Goal: Information Seeking & Learning: Learn about a topic

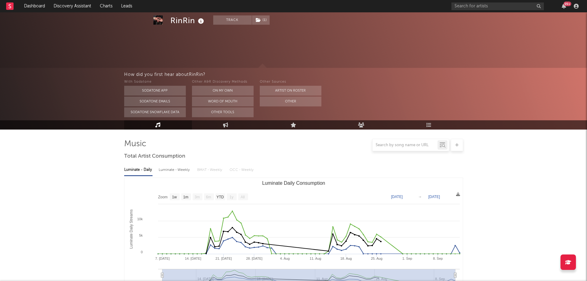
select select "1w"
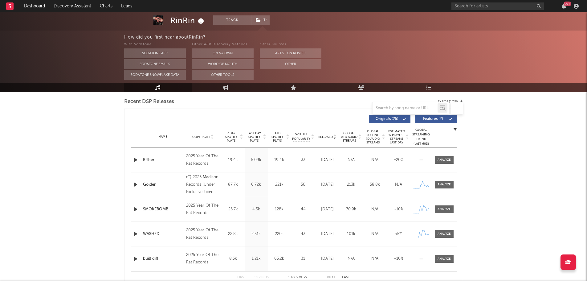
click at [74, 142] on div "RinRin Track ( 1 ) [GEOGRAPHIC_DATA] | Rock Edit Track ( 1 ) Benchmark Summary …" at bounding box center [293, 215] width 587 height 837
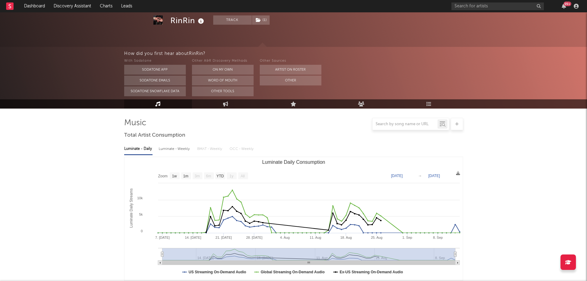
scroll to position [0, 0]
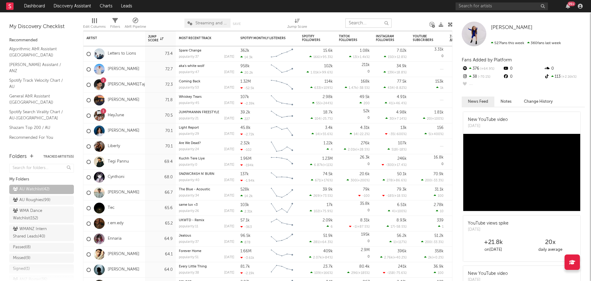
click at [361, 22] on input "text" at bounding box center [369, 22] width 46 height 9
type input "austin"
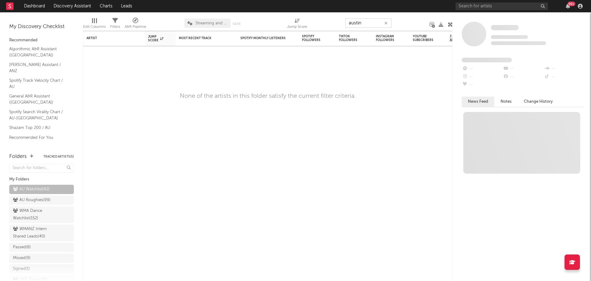
click at [387, 24] on icon "button" at bounding box center [386, 23] width 3 height 4
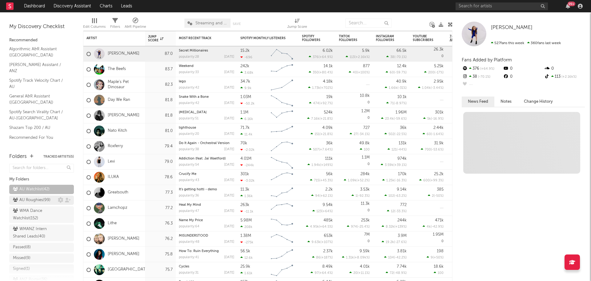
click at [36, 198] on div "AU Roughies ( 99 )" at bounding box center [32, 199] width 38 height 7
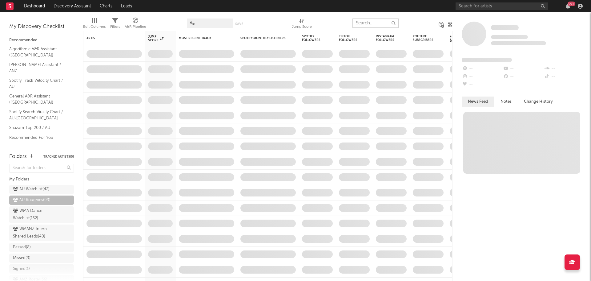
click at [372, 22] on input "text" at bounding box center [376, 22] width 46 height 9
type input "austin"
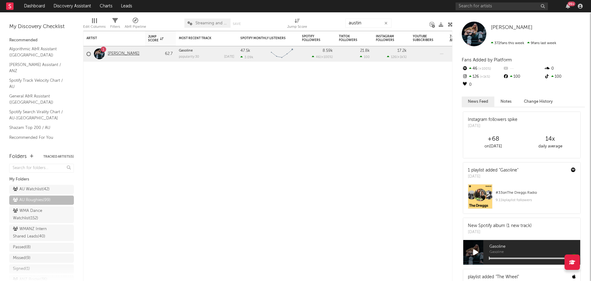
click at [123, 53] on link "Austin Mackay" at bounding box center [124, 53] width 32 height 5
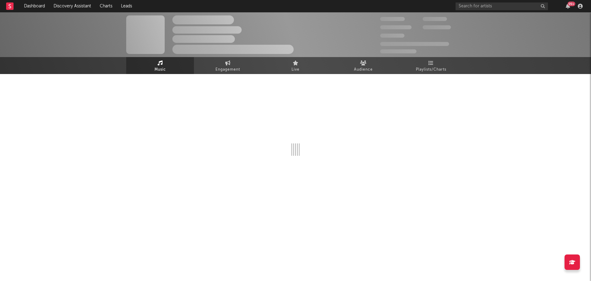
select select "1w"
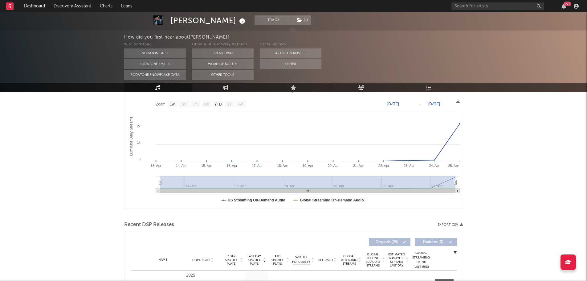
scroll to position [31, 0]
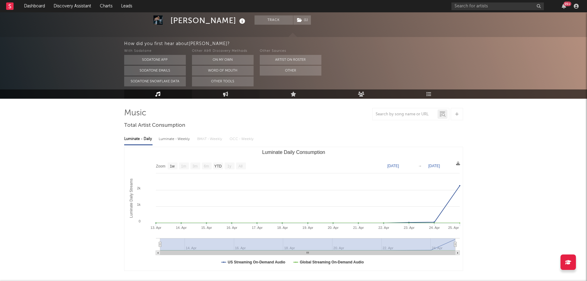
click at [230, 93] on link "Engagement" at bounding box center [226, 93] width 68 height 9
select select "1w"
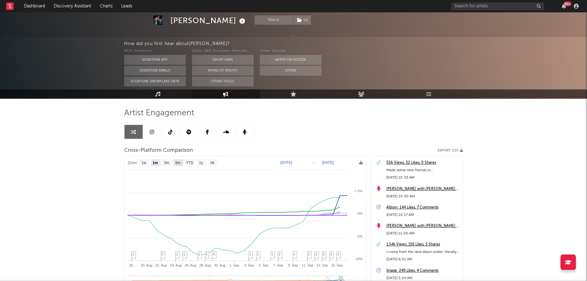
click at [180, 163] on text "6m" at bounding box center [177, 162] width 5 height 4
select select "6m"
type input "2025-03-16"
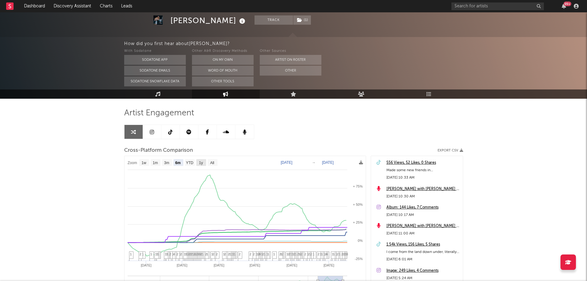
click at [203, 164] on text "1y" at bounding box center [201, 162] width 4 height 4
select select "1y"
type input "2024-09-16"
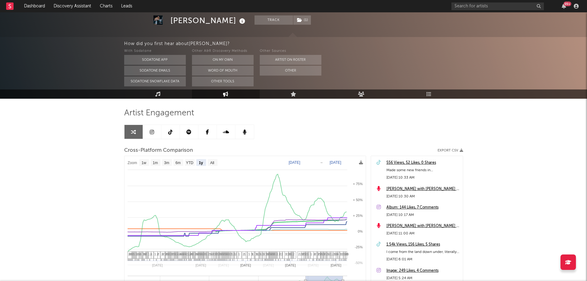
select select "1y"
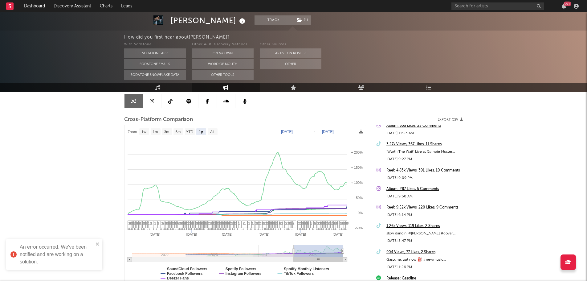
scroll to position [277, 0]
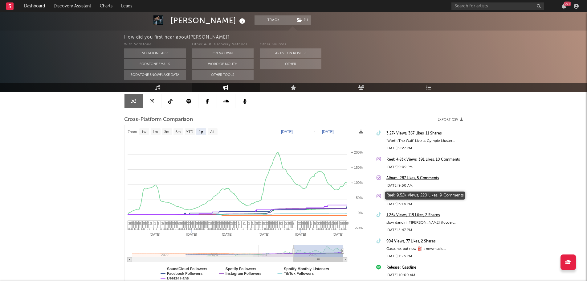
click at [408, 196] on div "Reel: 9.52k Views, 220 Likes, 9 Comments" at bounding box center [422, 196] width 73 height 7
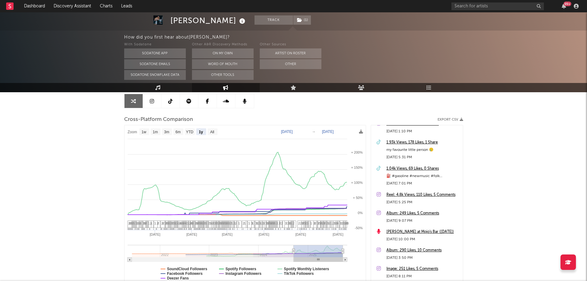
scroll to position [554, 0]
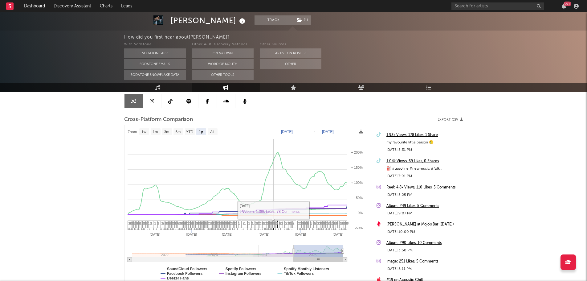
click at [266, 225] on span "1" at bounding box center [266, 223] width 2 height 4
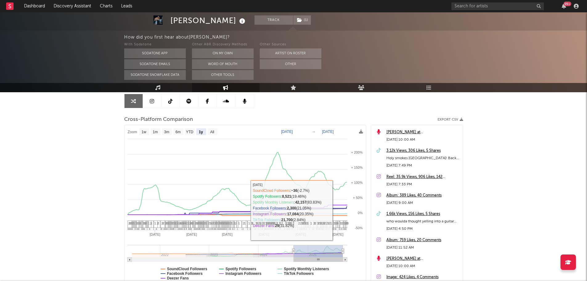
scroll to position [2208, 0]
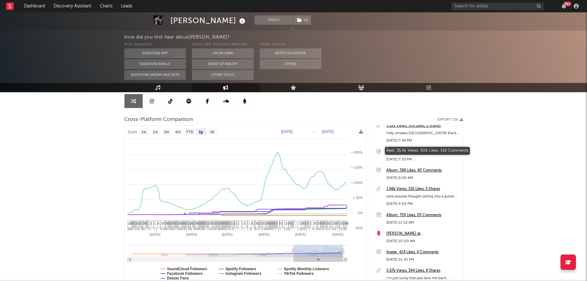
click at [416, 153] on div "Reel: 35.9k Views, 906 Likes, 142 Comments" at bounding box center [422, 151] width 73 height 7
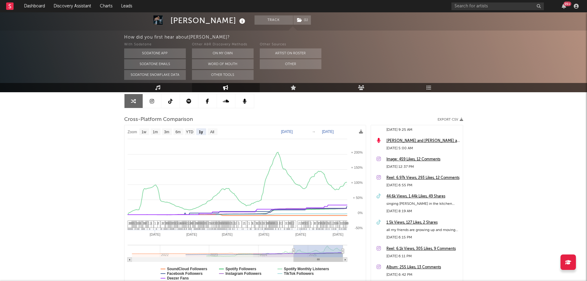
scroll to position [2701, 0]
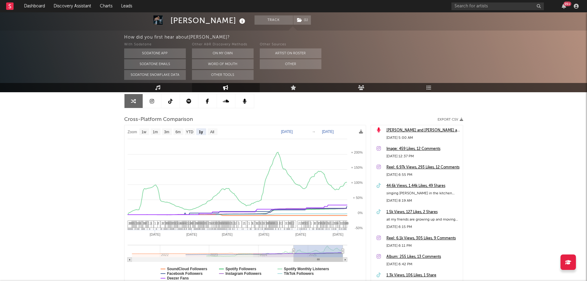
click at [404, 185] on div "44.6k Views, 1.44k Likes, 49 Shares" at bounding box center [422, 185] width 73 height 7
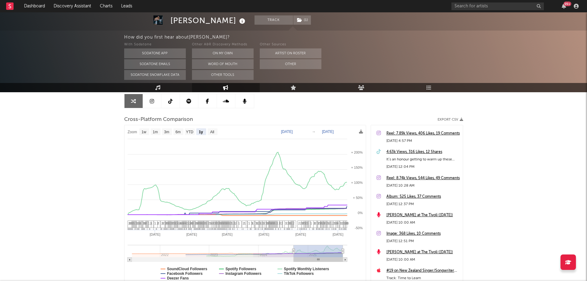
scroll to position [2485, 0]
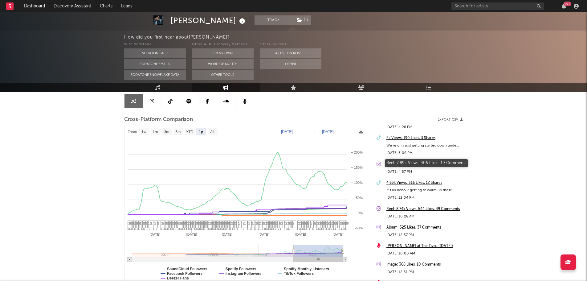
click at [405, 164] on div "Reel: 7.89k Views, 406 Likes, 19 Comments" at bounding box center [422, 163] width 73 height 7
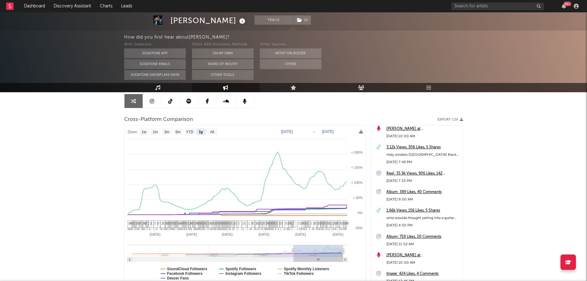
scroll to position [2177, 0]
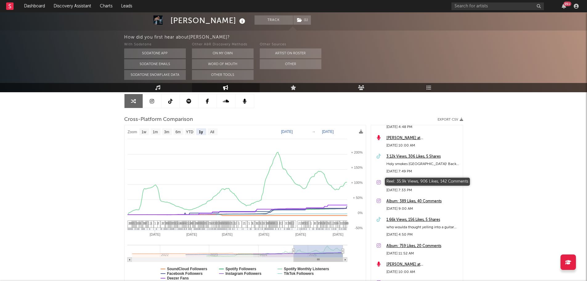
click at [407, 183] on div "Reel: 35.9k Views, 906 Likes, 142 Comments" at bounding box center [422, 182] width 73 height 7
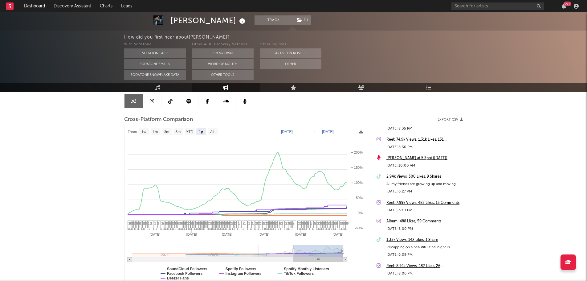
scroll to position [1900, 0]
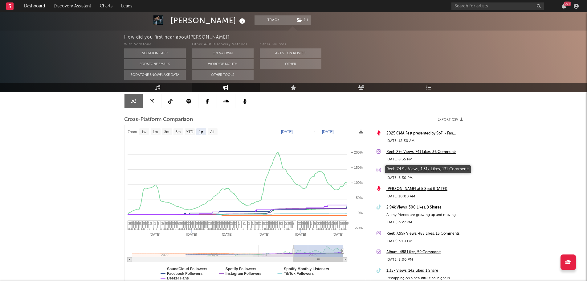
click at [407, 168] on div "Reel: 74.9k Views, 1.31k Likes, 131 Comments" at bounding box center [422, 170] width 73 height 7
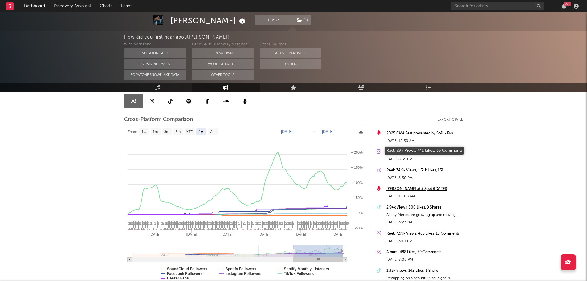
click at [398, 151] on div "Reel: 29k Views, 741 Likes, 36 Comments" at bounding box center [422, 151] width 73 height 7
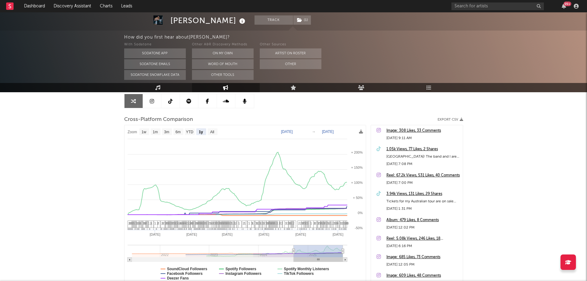
scroll to position [1685, 0]
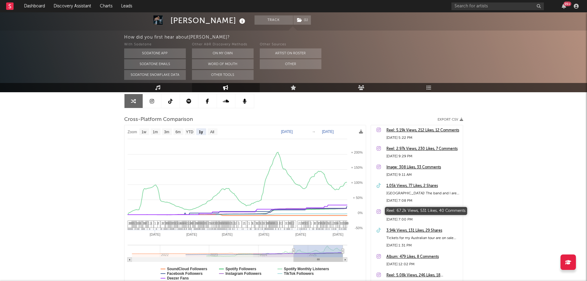
click at [411, 210] on div "Reel: 67.2k Views, 531 Likes, 40 Comments" at bounding box center [422, 211] width 73 height 7
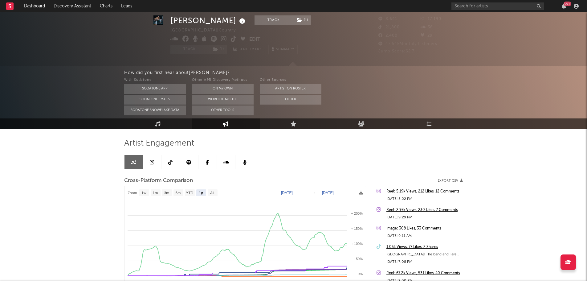
scroll to position [0, 0]
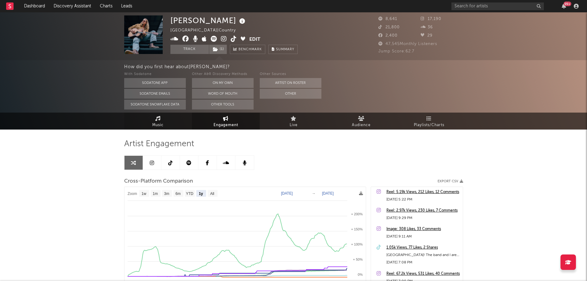
click at [174, 122] on link "Music" at bounding box center [158, 120] width 68 height 17
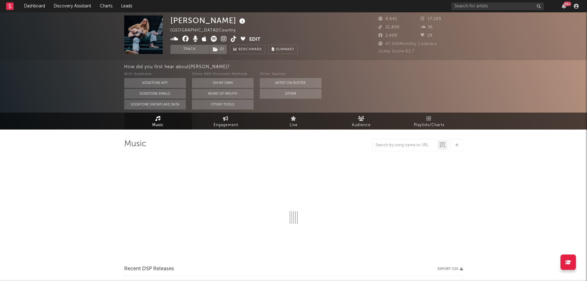
select select "1w"
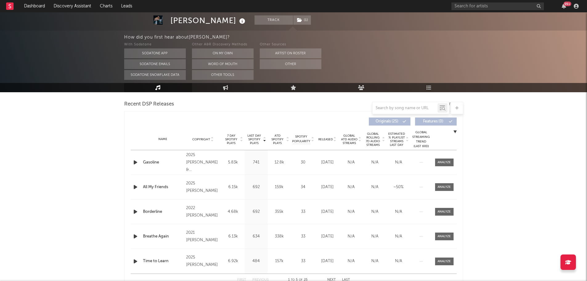
scroll to position [216, 0]
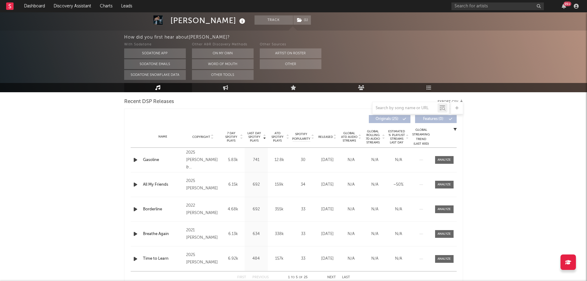
click at [280, 138] on span "ATD Spotify Plays" at bounding box center [277, 136] width 16 height 11
click at [133, 160] on icon "button" at bounding box center [135, 160] width 6 height 8
click at [324, 138] on span "Released" at bounding box center [325, 137] width 14 height 4
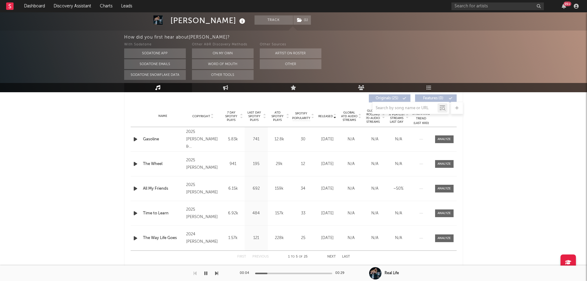
scroll to position [246, 0]
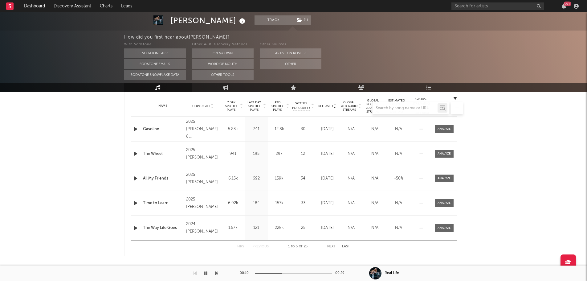
click at [135, 153] on icon "button" at bounding box center [135, 154] width 6 height 8
click at [297, 273] on div at bounding box center [293, 273] width 77 height 2
click at [135, 202] on icon "button" at bounding box center [135, 203] width 6 height 8
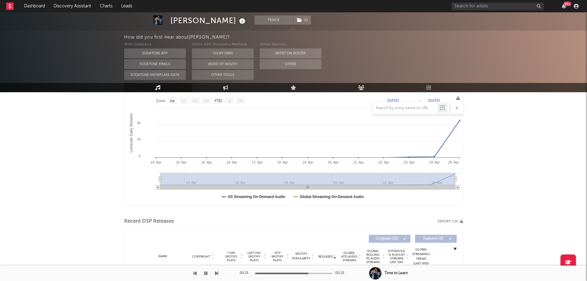
scroll to position [31, 0]
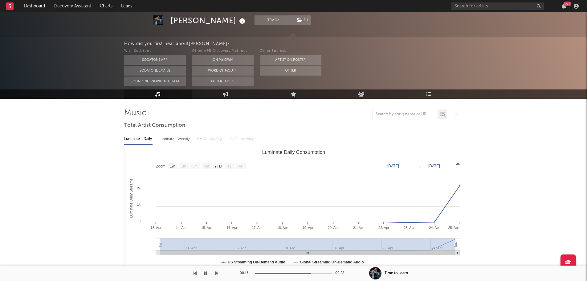
click at [206, 271] on icon "button" at bounding box center [205, 272] width 3 height 5
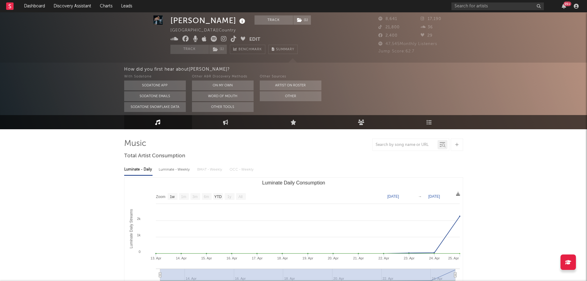
scroll to position [0, 0]
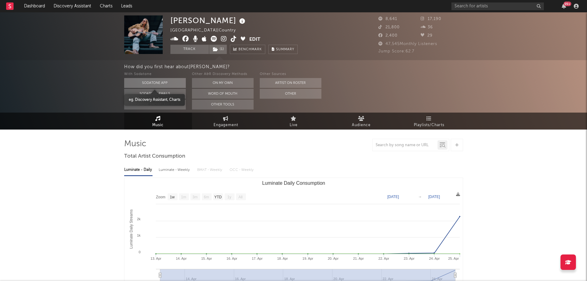
click at [148, 82] on button "Sodatone App" at bounding box center [155, 83] width 62 height 10
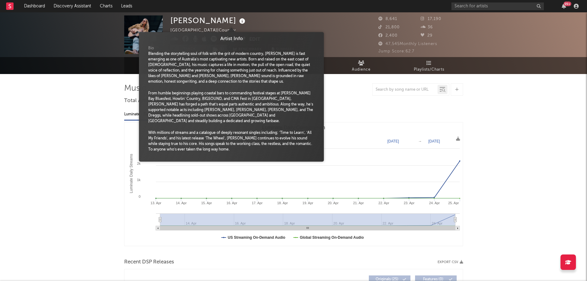
click at [238, 18] on icon at bounding box center [242, 21] width 9 height 9
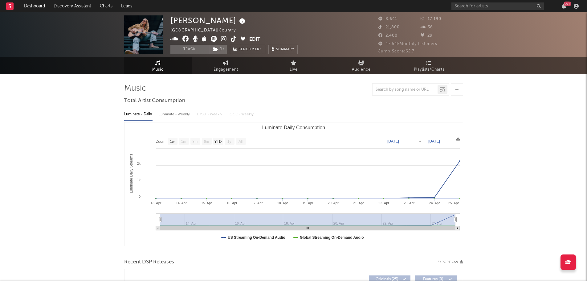
click at [231, 40] on icon at bounding box center [234, 39] width 6 height 6
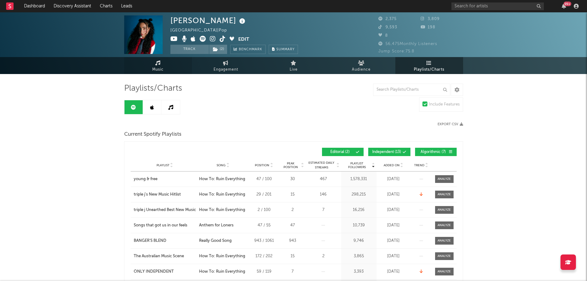
click at [166, 67] on link "Music" at bounding box center [158, 65] width 68 height 17
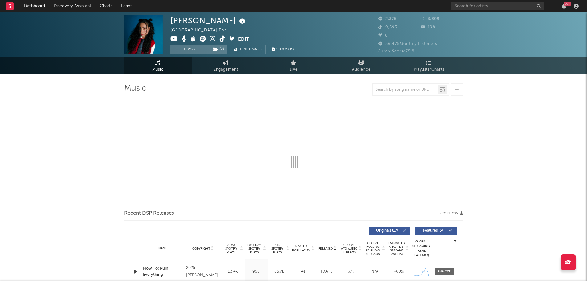
select select "6m"
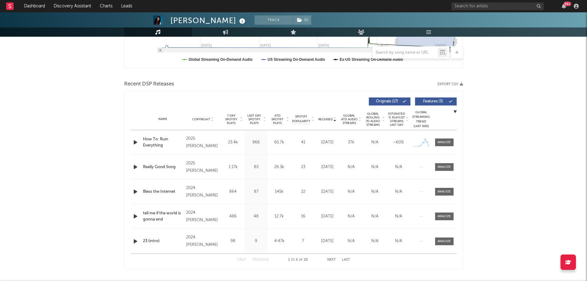
scroll to position [185, 0]
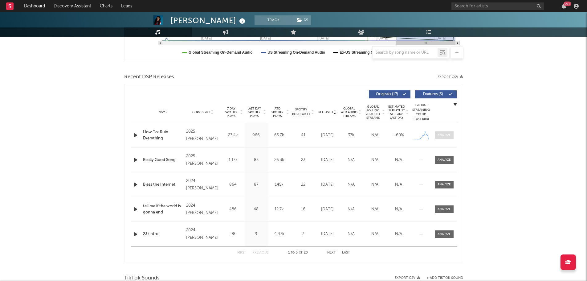
click at [443, 134] on div at bounding box center [443, 135] width 13 height 5
select select "1w"
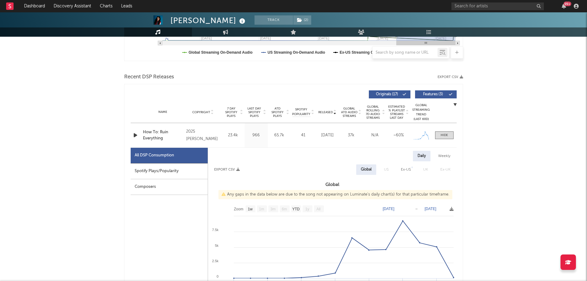
click at [157, 173] on div "Spotify Plays/Popularity" at bounding box center [169, 171] width 77 height 16
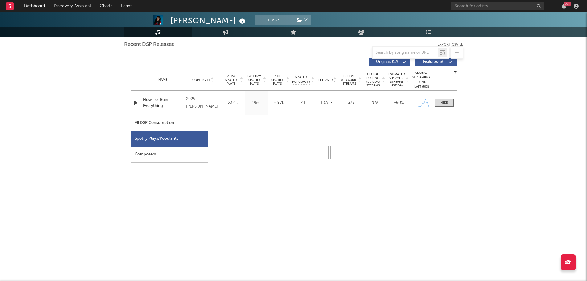
scroll to position [246, 0]
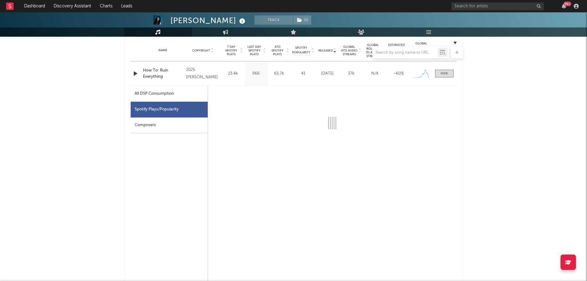
select select "1w"
